Goal: Information Seeking & Learning: Learn about a topic

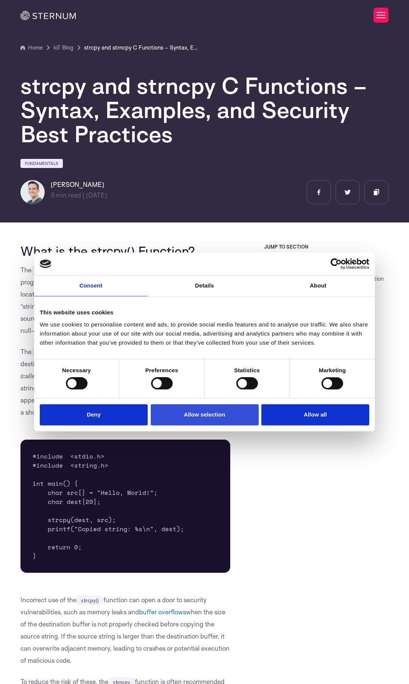
click at [203, 414] on button "Allow selection" at bounding box center [205, 415] width 108 height 22
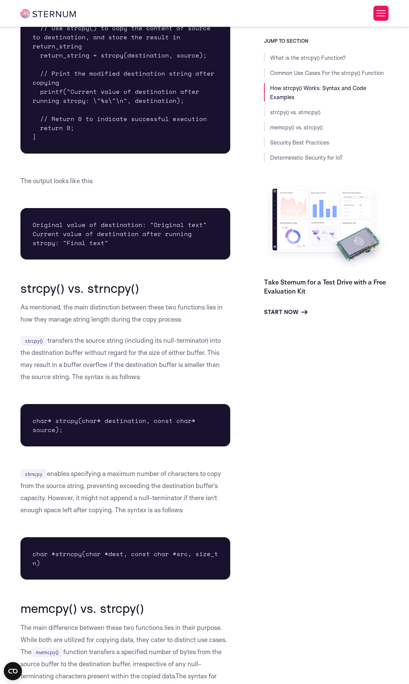
scroll to position [1506, 0]
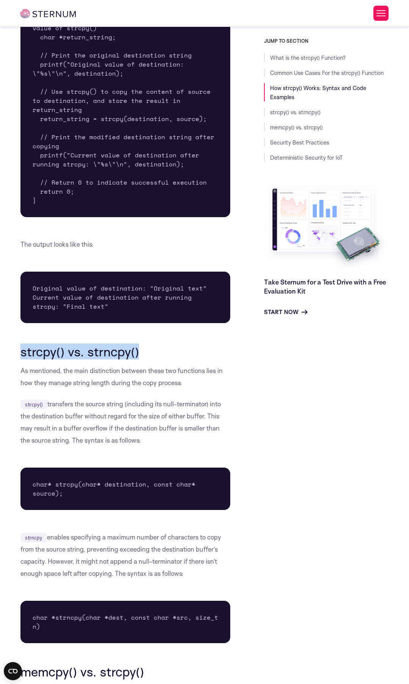
drag, startPoint x: 138, startPoint y: 354, endPoint x: 22, endPoint y: 353, distance: 116.1
click at [22, 353] on h2 "strcpy() vs. strncpy()" at bounding box center [125, 351] width 210 height 14
copy h2 "strcpy() vs. strncpy()"
click at [272, 417] on div "JUMP TO SECTION What is the strcpy() Function? Common Use Cases For the strcpy(…" at bounding box center [315, 400] width 158 height 3339
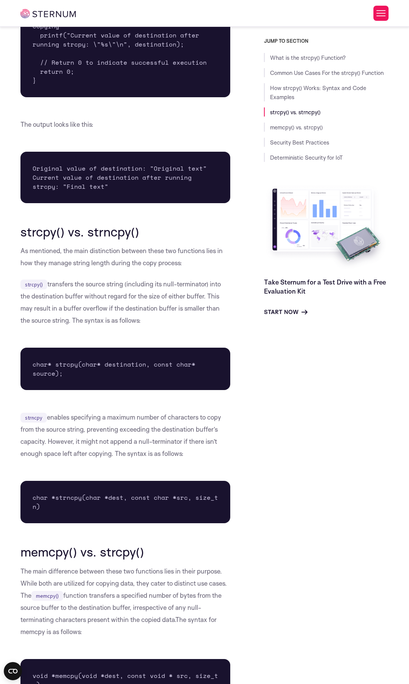
scroll to position [1629, 0]
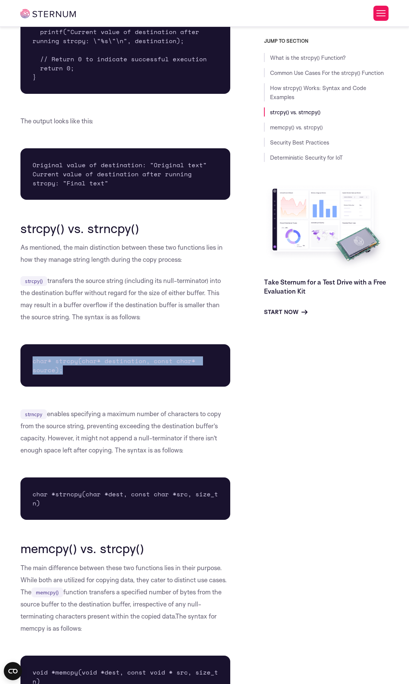
drag, startPoint x: 64, startPoint y: 374, endPoint x: 31, endPoint y: 365, distance: 34.2
click at [31, 364] on pre "char* strcpy(char* destination, const char* source);" at bounding box center [125, 365] width 210 height 42
copy pre "char* strcpy(char* destination, const char* source);"
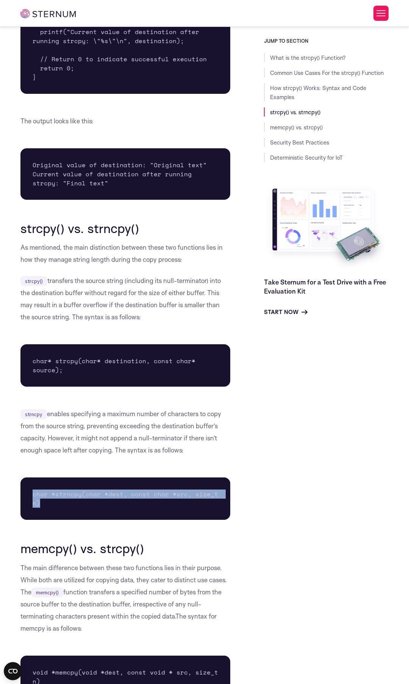
drag, startPoint x: 41, startPoint y: 505, endPoint x: 33, endPoint y: 498, distance: 10.5
click at [33, 498] on pre "char *strncpy(char *dest, const char *src, size_t n)" at bounding box center [125, 498] width 210 height 42
copy pre "char *strncpy(char *dest, const char *src, size_t n)"
